Goal: Navigation & Orientation: Understand site structure

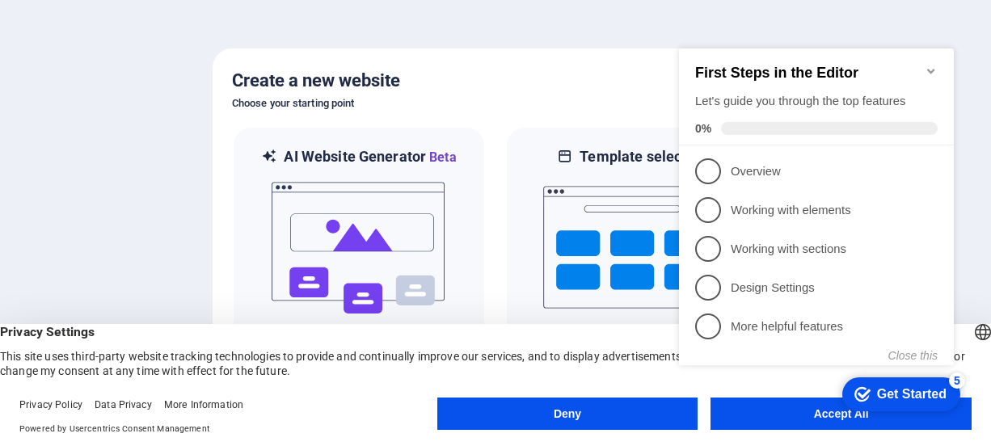
click at [776, 419] on appcues-checklist "Contextual help checklist present on screen" at bounding box center [819, 224] width 294 height 396
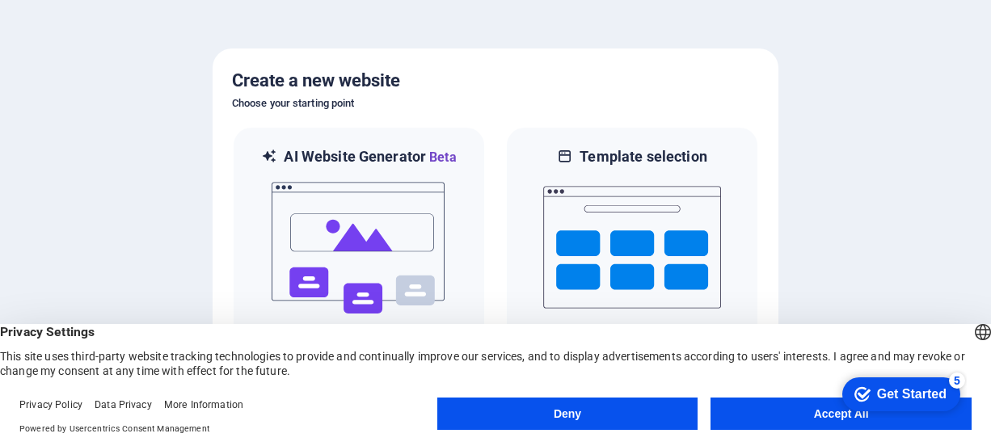
click at [764, 419] on button "Accept All" at bounding box center [840, 414] width 261 height 32
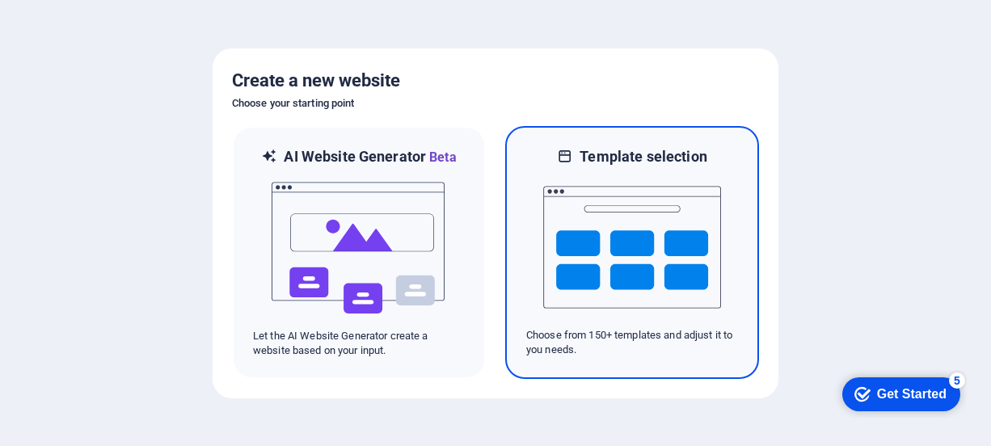
click at [602, 209] on img at bounding box center [632, 247] width 178 height 162
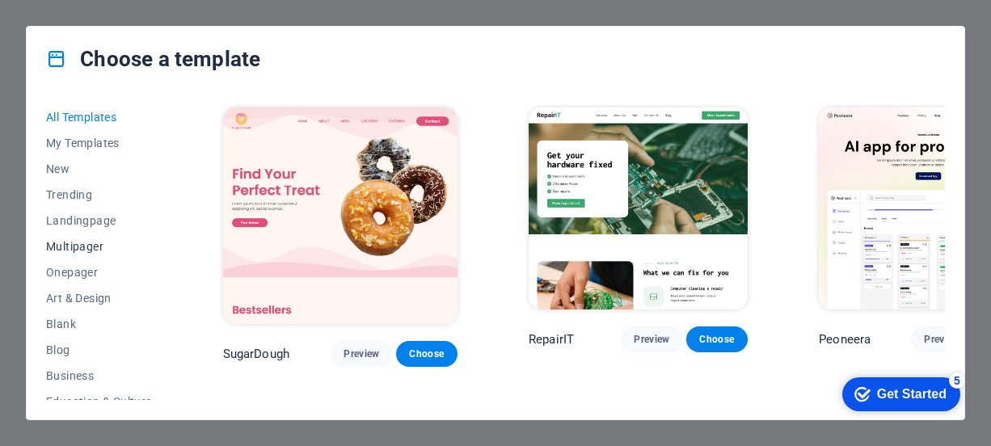
scroll to position [350, 0]
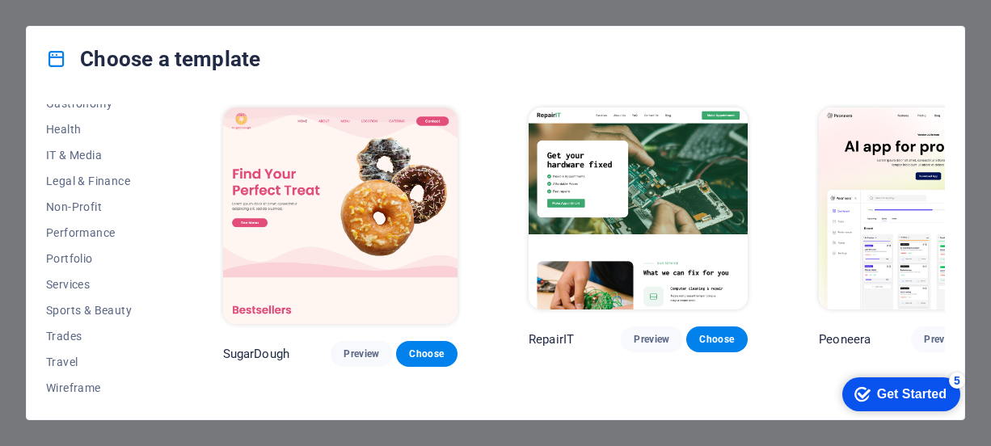
click at [571, 183] on img at bounding box center [637, 208] width 219 height 202
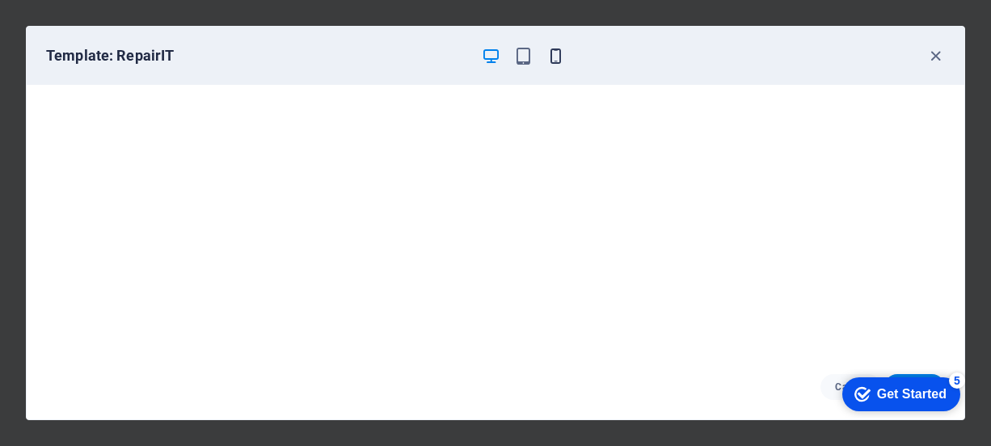
click at [554, 54] on icon "button" at bounding box center [555, 56] width 19 height 19
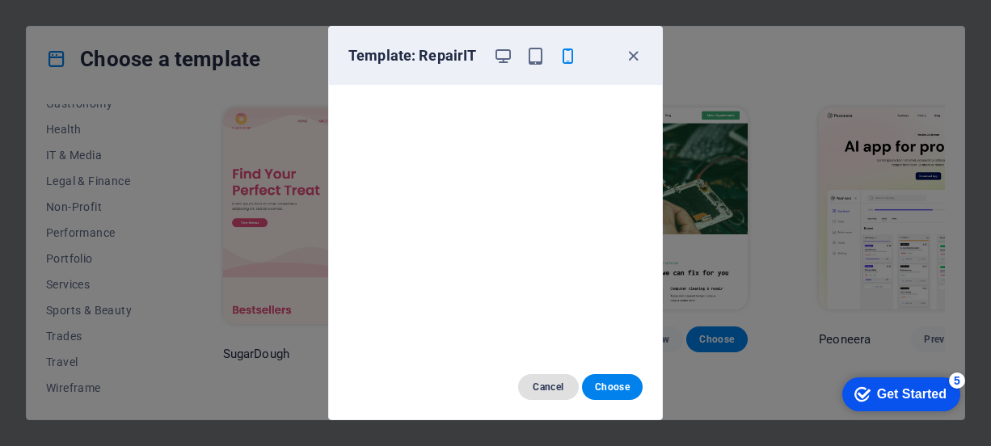
click at [555, 384] on span "Cancel" at bounding box center [548, 387] width 35 height 13
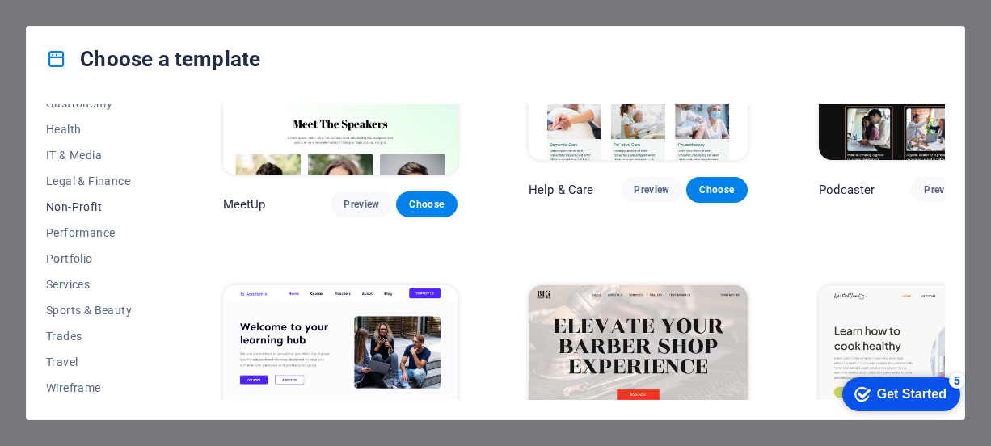
scroll to position [0, 0]
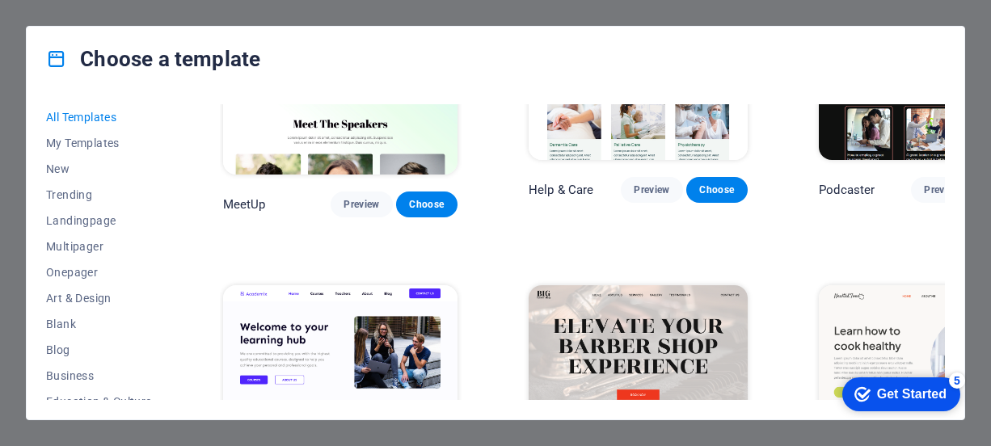
click at [74, 28] on div "Choose a template" at bounding box center [495, 59] width 937 height 65
